Goal: Transaction & Acquisition: Book appointment/travel/reservation

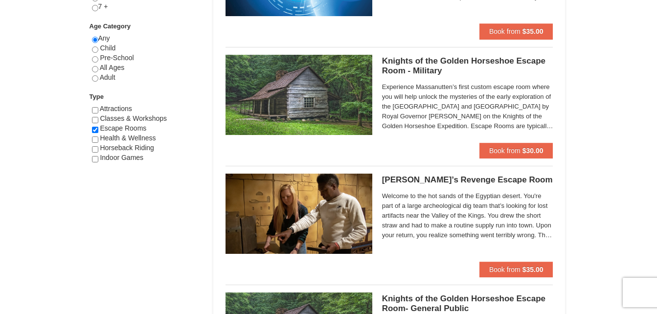
scroll to position [525, 0]
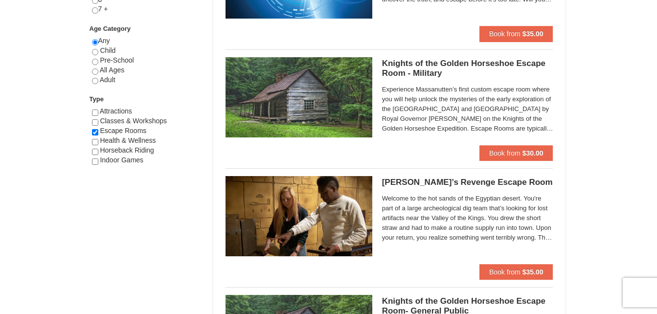
click at [289, 106] on img at bounding box center [298, 97] width 147 height 80
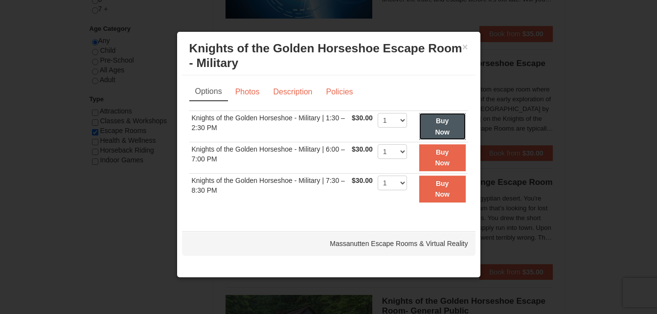
click at [448, 119] on strong "Buy Now" at bounding box center [442, 126] width 15 height 19
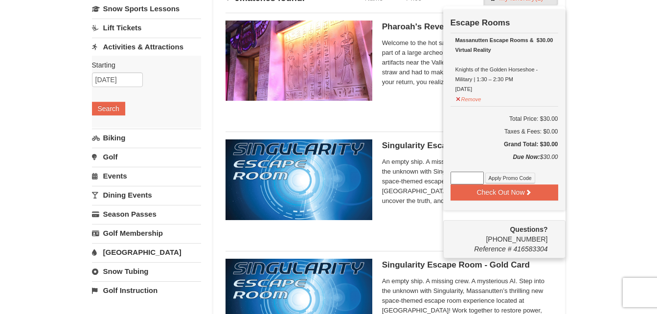
scroll to position [90, 0]
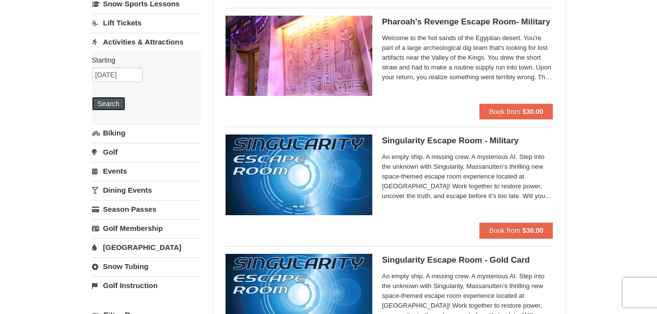
click at [114, 103] on button "Search" at bounding box center [108, 104] width 33 height 14
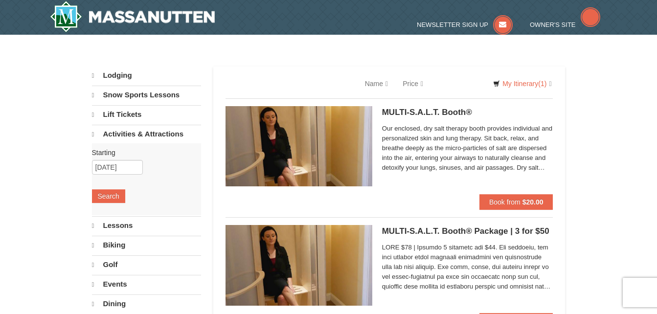
select select "10"
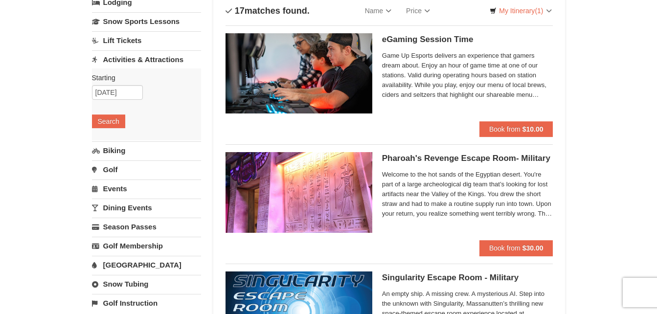
scroll to position [76, 0]
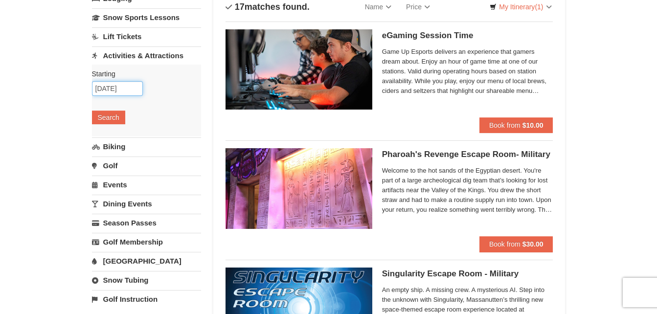
click at [104, 89] on input "[DATE]" at bounding box center [117, 88] width 51 height 15
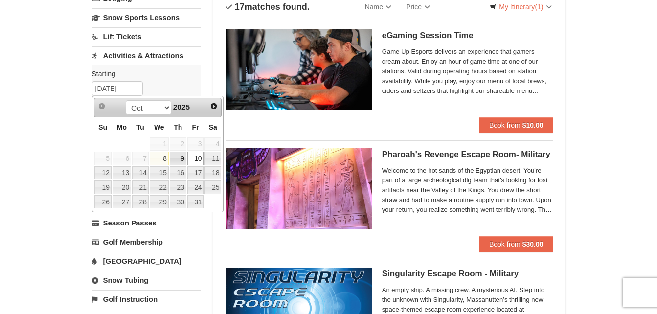
click at [185, 161] on link "9" at bounding box center [178, 159] width 17 height 14
type input "10/09/2025"
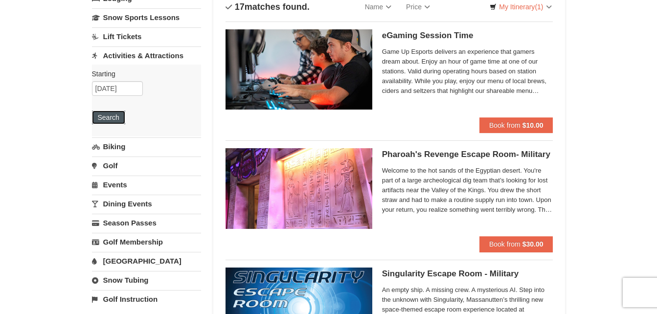
click at [101, 117] on button "Search" at bounding box center [108, 118] width 33 height 14
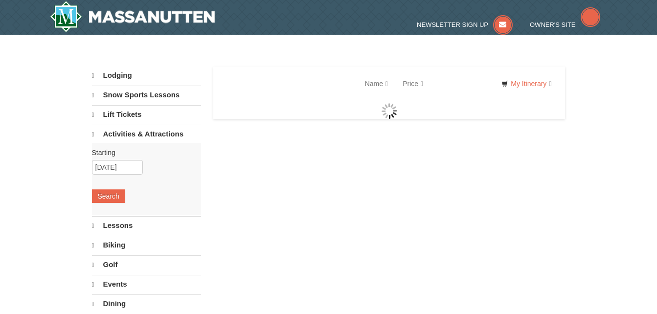
select select "10"
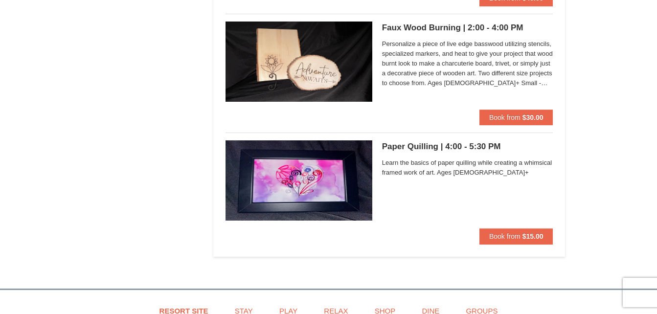
scroll to position [2965, 0]
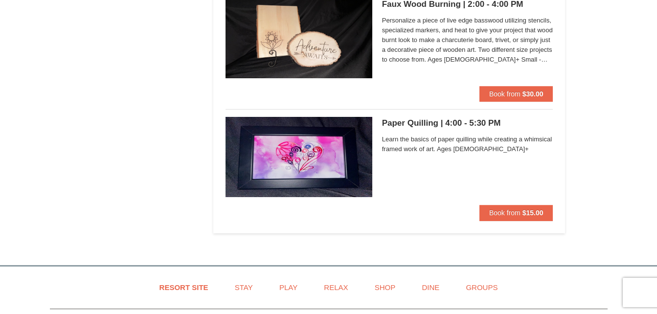
click at [301, 139] on img at bounding box center [298, 157] width 147 height 80
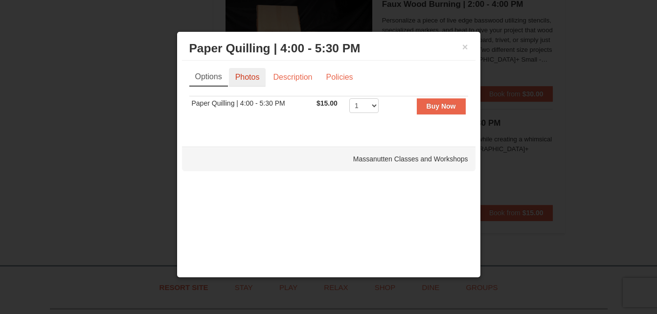
click at [252, 80] on link "Photos" at bounding box center [247, 77] width 37 height 19
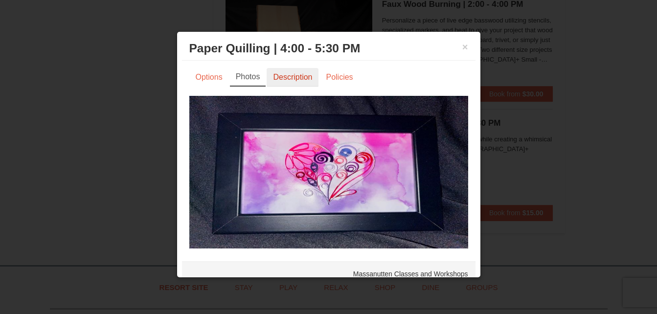
click at [283, 78] on link "Description" at bounding box center [293, 77] width 52 height 19
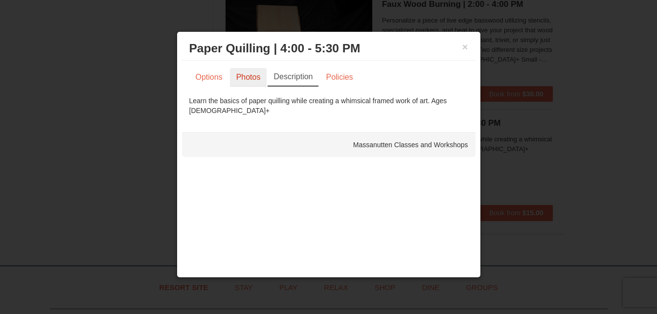
click at [255, 76] on link "Photos" at bounding box center [248, 77] width 37 height 19
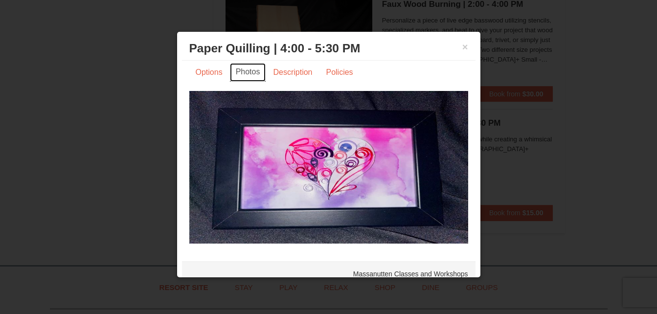
scroll to position [6, 0]
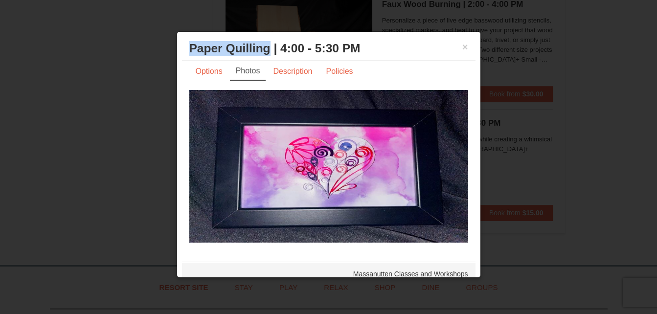
drag, startPoint x: 189, startPoint y: 47, endPoint x: 268, endPoint y: 49, distance: 78.3
click at [268, 49] on h3 "Paper Quilling | 4:00 - 5:30 PM Massanutten Classes and Workshops" at bounding box center [328, 48] width 279 height 15
drag, startPoint x: 268, startPoint y: 49, endPoint x: 248, endPoint y: 47, distance: 19.2
copy h3 "Paper Quilling"
click at [462, 47] on button "×" at bounding box center [465, 47] width 6 height 10
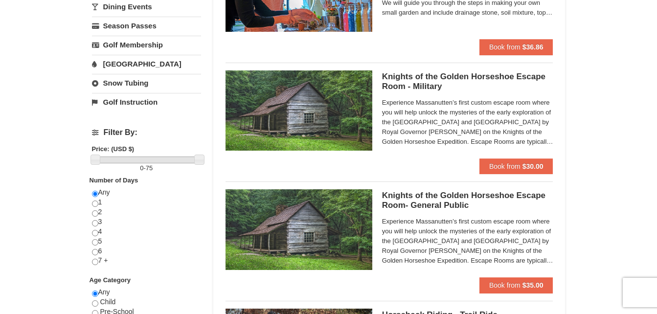
scroll to position [279, 0]
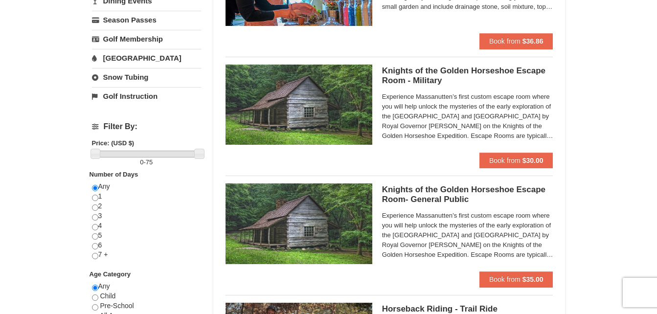
click at [306, 112] on img at bounding box center [298, 105] width 147 height 80
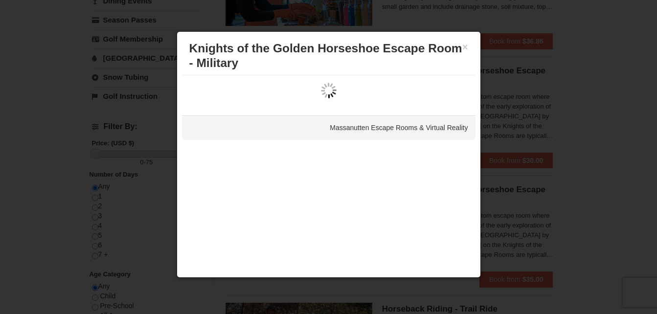
scroll to position [0, 0]
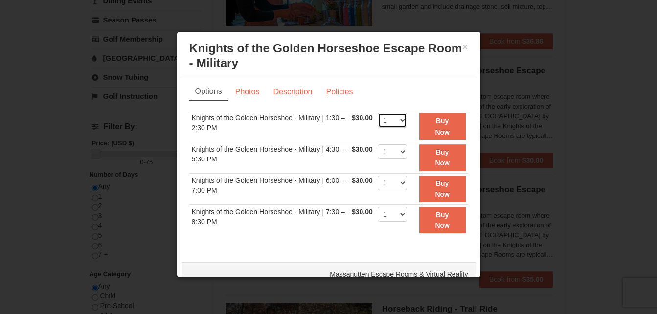
click at [397, 123] on select "1 2 3 4 5 6 7 8" at bounding box center [392, 120] width 29 height 15
select select "2"
click at [378, 113] on select "1 2 3 4 5 6 7 8" at bounding box center [392, 120] width 29 height 15
click at [276, 244] on div "Sorry, no matches found. Please remove some filters, or change your dates to fi…" at bounding box center [328, 178] width 279 height 134
click at [437, 123] on strong "Buy Now" at bounding box center [442, 126] width 15 height 19
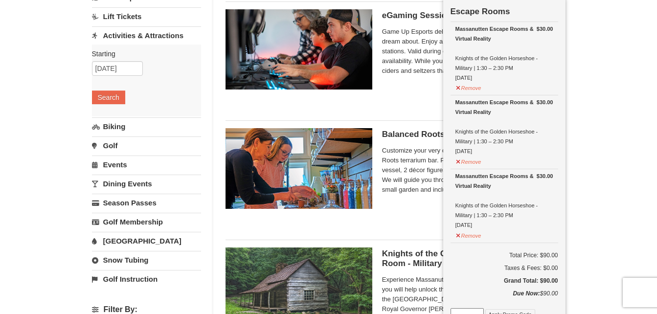
scroll to position [94, 0]
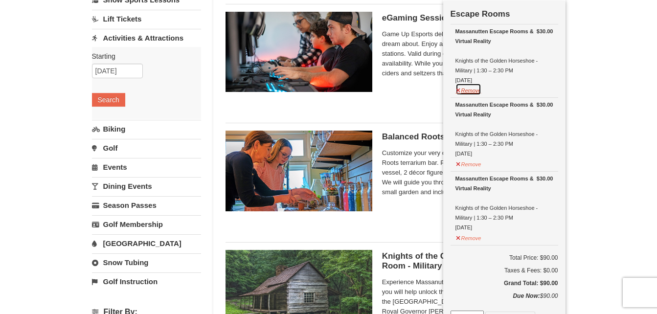
click at [466, 92] on button "Remove" at bounding box center [468, 89] width 26 height 12
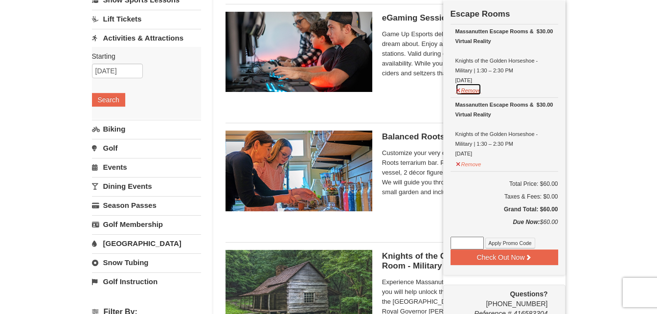
click at [460, 91] on button "Remove" at bounding box center [468, 89] width 26 height 12
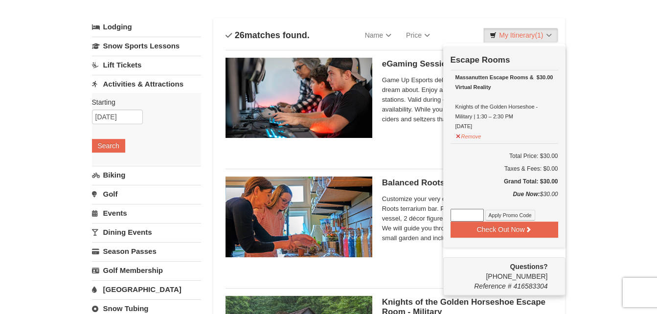
scroll to position [50, 0]
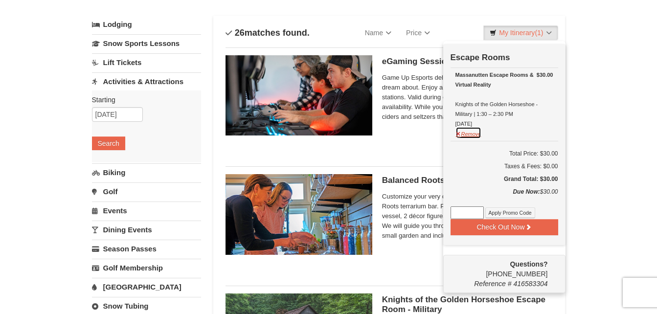
click at [474, 134] on button "Remove" at bounding box center [468, 133] width 26 height 12
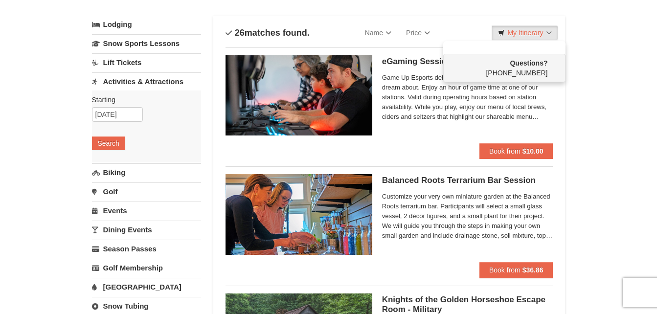
click at [421, 149] on div "eGaming Session Time Perfect Break Game Up Esports delivers an experience that …" at bounding box center [389, 98] width 328 height 103
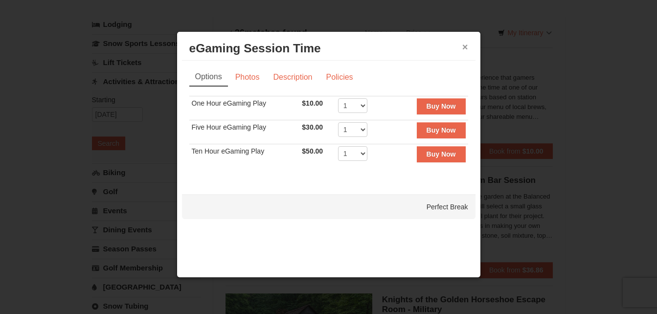
click at [464, 45] on button "×" at bounding box center [465, 47] width 6 height 10
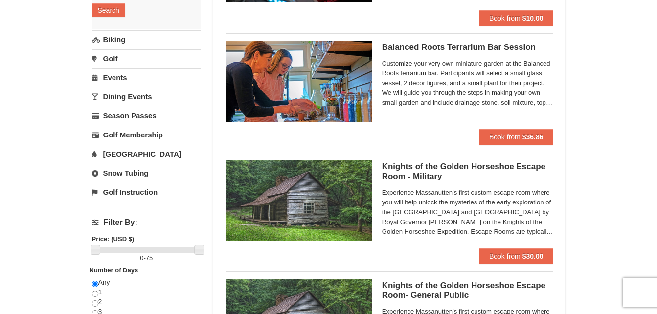
scroll to position [186, 0]
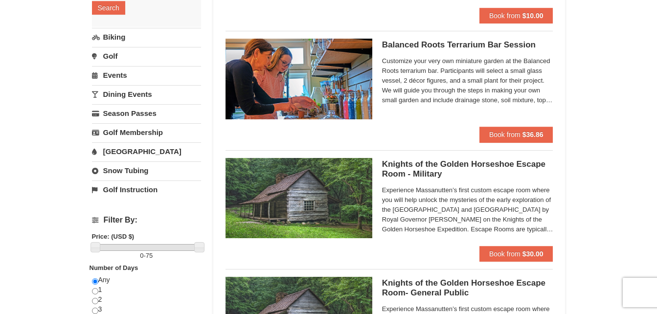
click at [317, 214] on img at bounding box center [298, 198] width 147 height 80
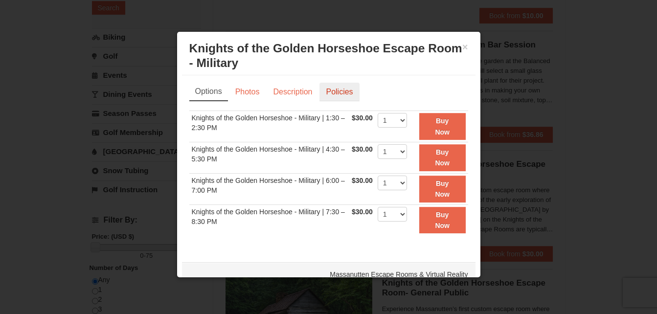
click at [342, 92] on link "Policies" at bounding box center [339, 92] width 40 height 19
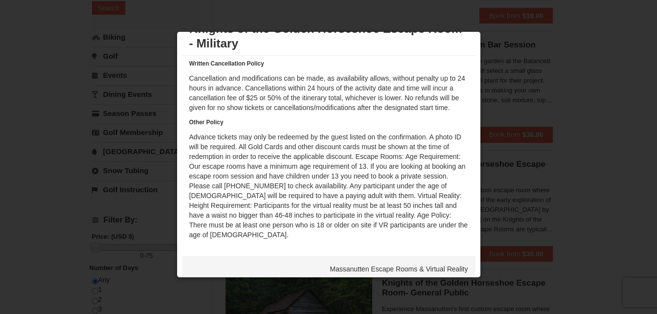
scroll to position [28, 0]
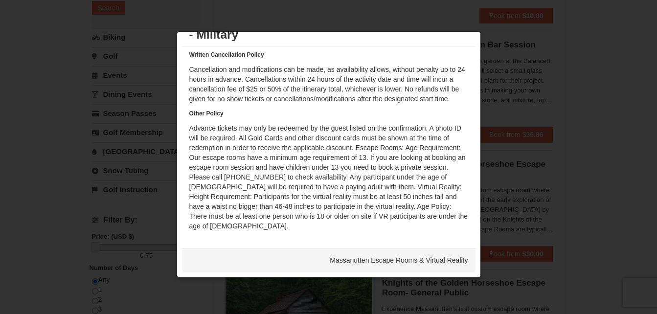
click at [592, 65] on div at bounding box center [328, 157] width 657 height 314
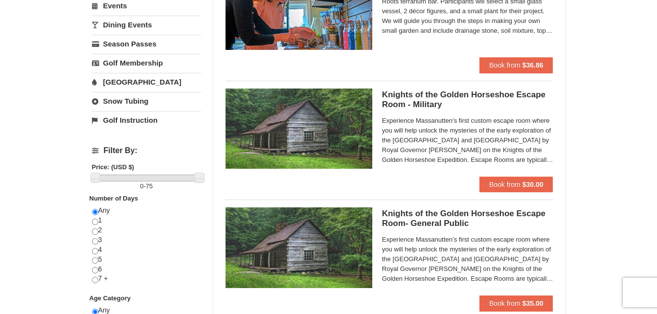
scroll to position [267, 0]
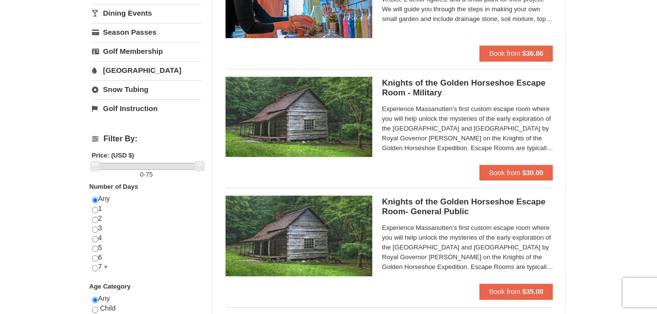
click at [300, 120] on img at bounding box center [298, 117] width 147 height 80
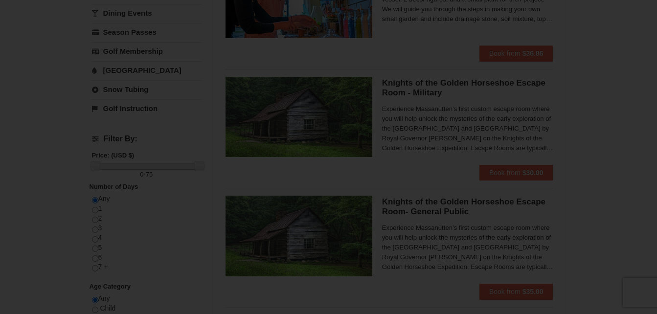
scroll to position [14, 0]
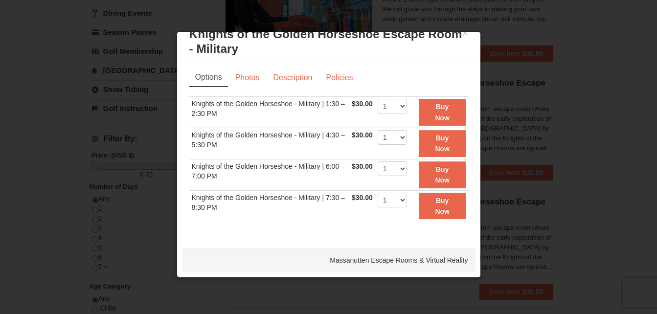
click at [300, 120] on td "Knights of the Golden Horseshoe - Military | 1:30 – 2:30 PM" at bounding box center [269, 112] width 160 height 31
click at [393, 105] on select "1 2 3 4 5 6 7 8" at bounding box center [392, 106] width 29 height 15
select select "2"
click at [378, 99] on select "1 2 3 4 5 6 7 8" at bounding box center [392, 106] width 29 height 15
click at [426, 111] on button "Buy Now" at bounding box center [442, 112] width 46 height 27
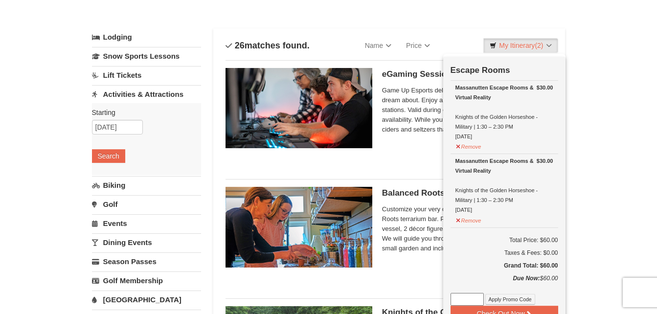
scroll to position [49, 0]
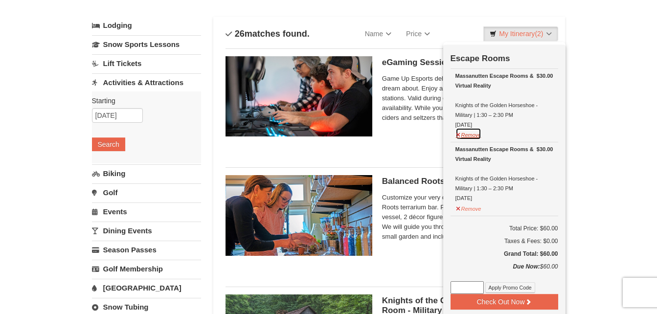
click at [469, 134] on button "Remove" at bounding box center [468, 134] width 26 height 12
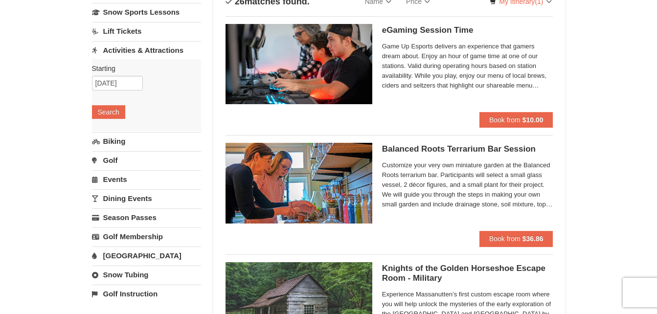
scroll to position [83, 0]
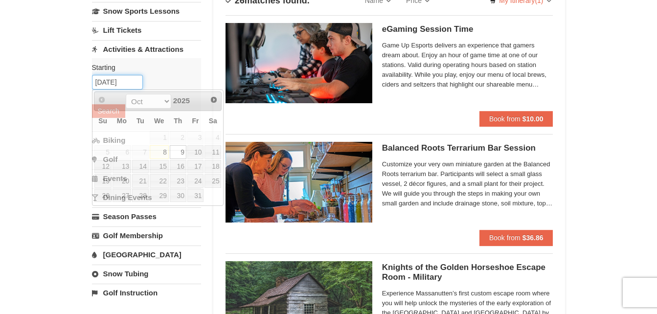
click at [114, 86] on input "10/09/2025" at bounding box center [117, 82] width 51 height 15
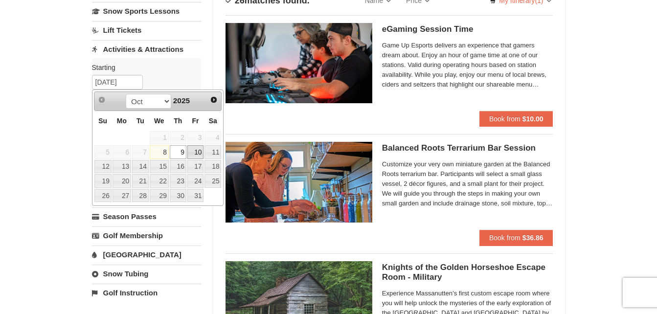
click at [199, 157] on link "10" at bounding box center [195, 152] width 17 height 14
type input "[DATE]"
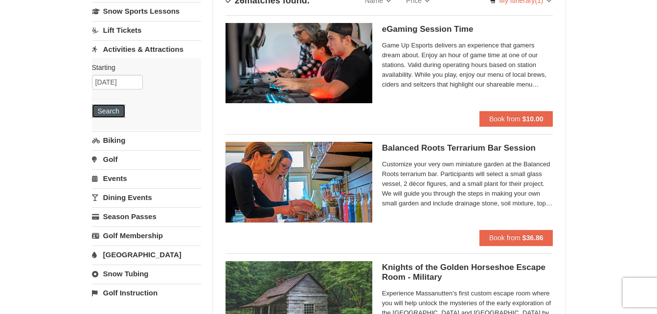
click at [106, 112] on button "Search" at bounding box center [108, 111] width 33 height 14
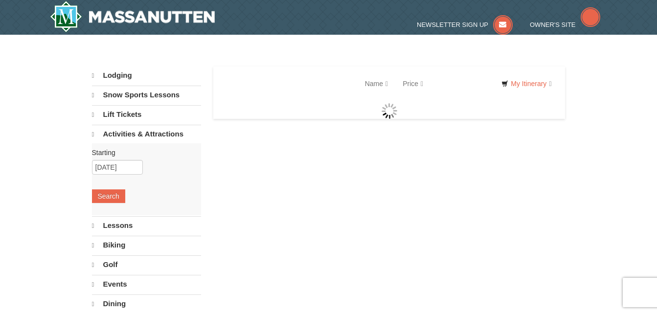
select select "10"
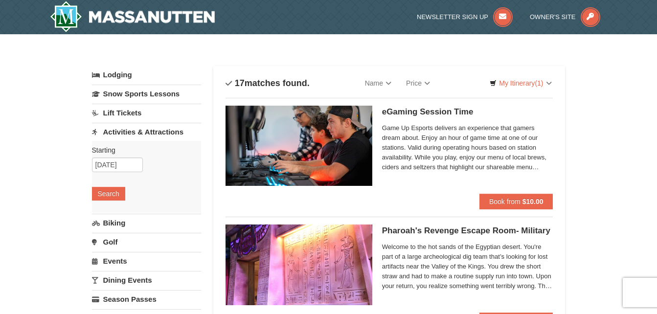
click at [175, 132] on link "Activities & Attractions" at bounding box center [146, 132] width 109 height 18
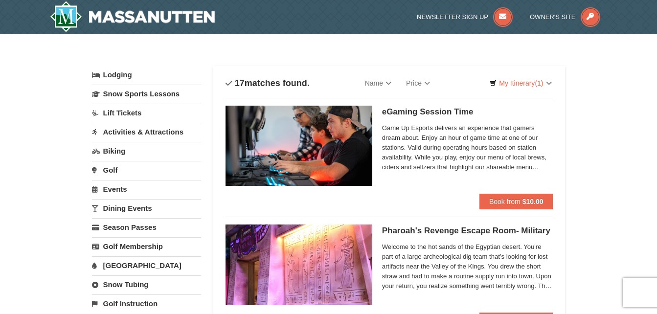
click at [175, 132] on link "Activities & Attractions" at bounding box center [146, 132] width 109 height 18
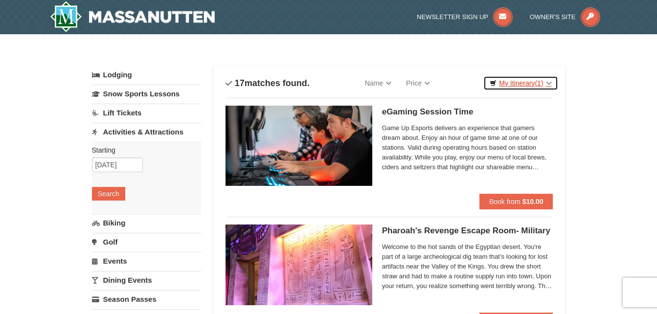
click at [522, 87] on link "My Itinerary (1)" at bounding box center [520, 83] width 74 height 15
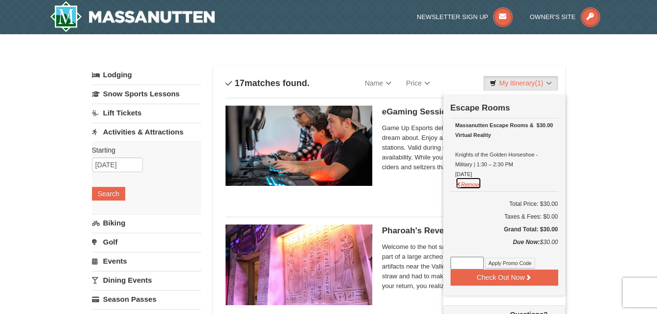
click at [472, 182] on button "Remove" at bounding box center [468, 183] width 26 height 12
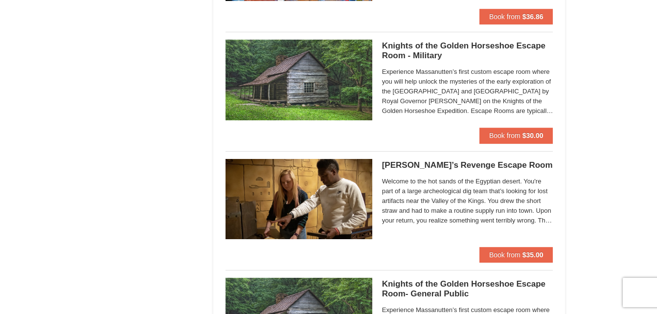
scroll to position [785, 0]
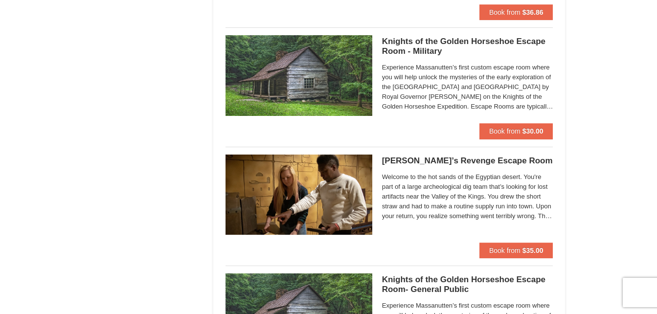
click at [419, 207] on span "Welcome to the hot sands of the Egyptian desert. You're part of a large archeol…" at bounding box center [467, 196] width 171 height 49
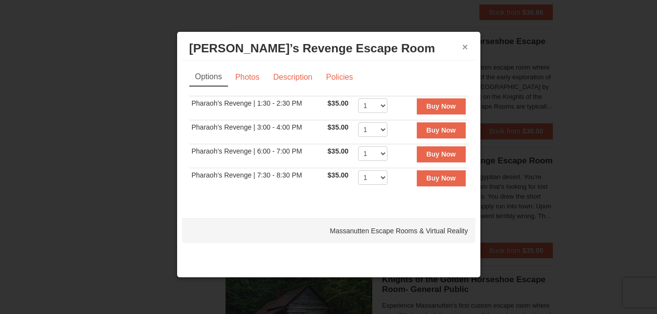
click at [465, 49] on button "×" at bounding box center [465, 47] width 6 height 10
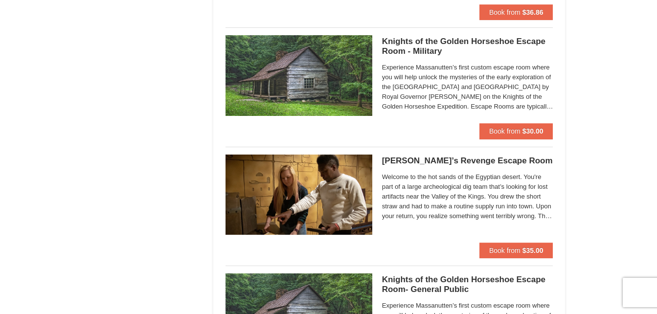
click at [261, 207] on img at bounding box center [298, 195] width 147 height 80
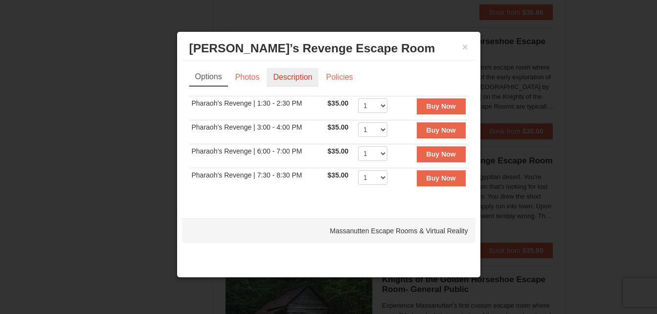
click at [290, 83] on link "Description" at bounding box center [293, 77] width 52 height 19
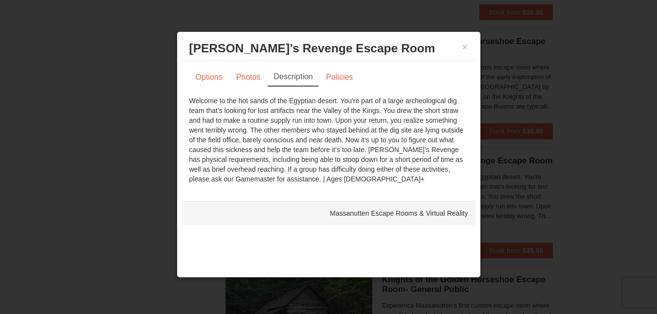
click at [377, 218] on div "Massanutten Escape Rooms & Virtual Reality" at bounding box center [328, 213] width 293 height 24
click at [464, 49] on button "×" at bounding box center [465, 47] width 6 height 10
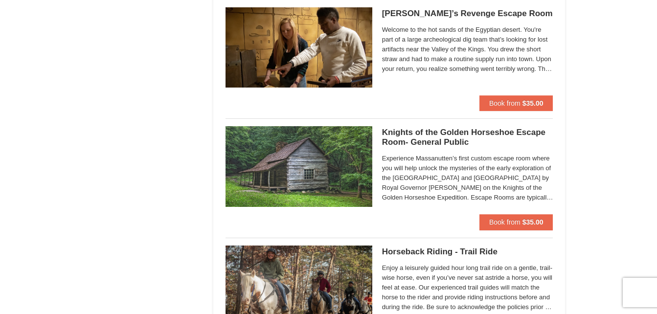
scroll to position [931, 0]
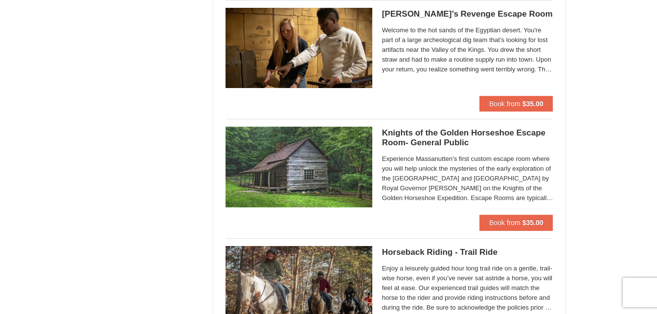
click at [326, 155] on img at bounding box center [298, 167] width 147 height 80
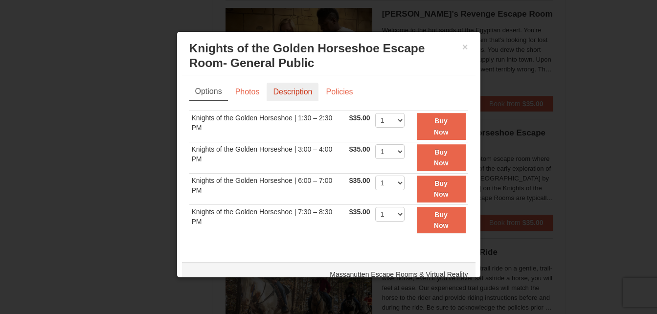
click at [293, 95] on link "Description" at bounding box center [293, 92] width 52 height 19
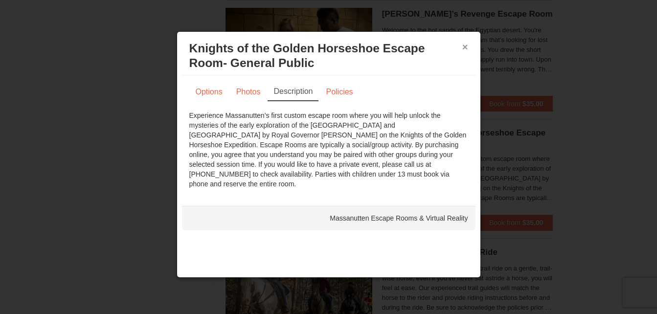
click at [463, 47] on button "×" at bounding box center [465, 47] width 6 height 10
